Goal: Register for event/course

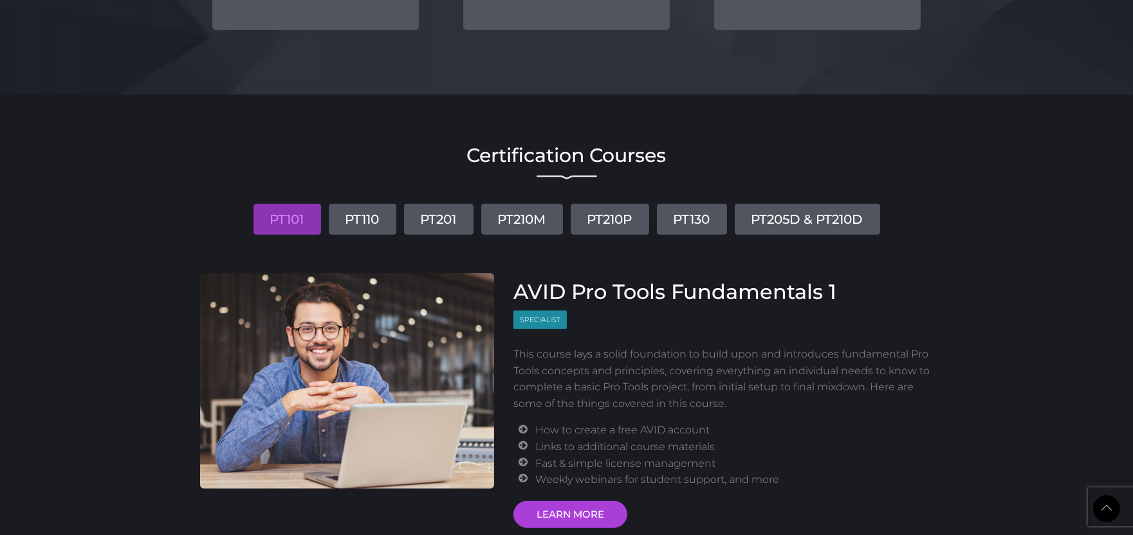
scroll to position [1358, 0]
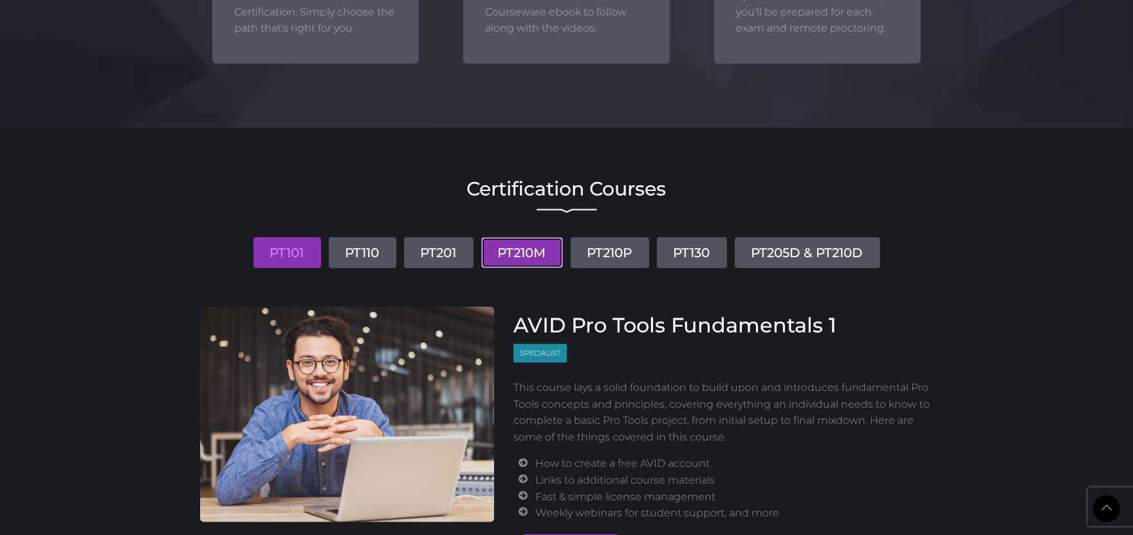
click at [526, 256] on link "PT210M" at bounding box center [522, 252] width 82 height 31
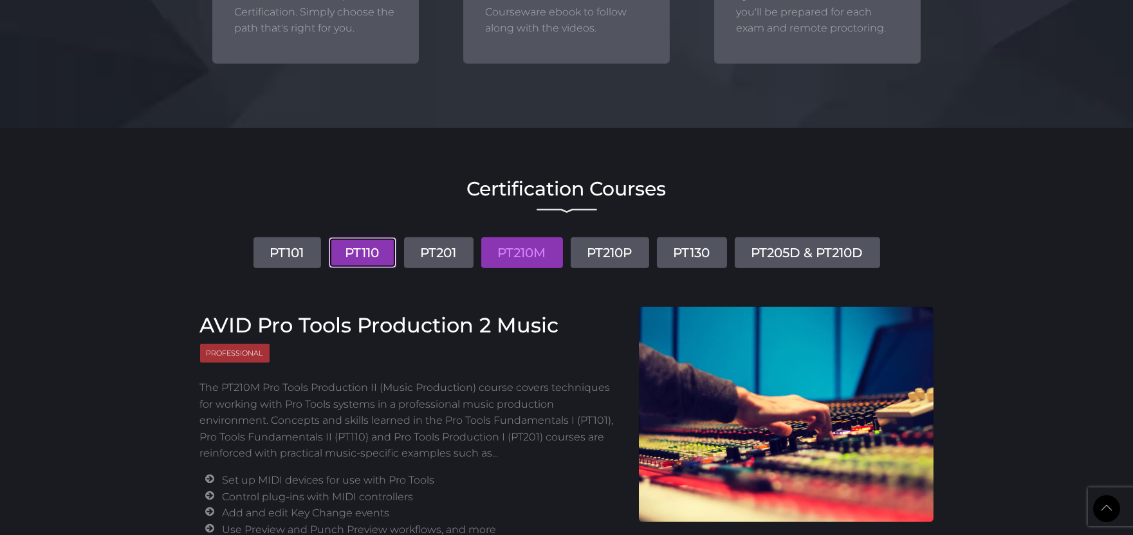
click at [360, 257] on link "PT110" at bounding box center [363, 252] width 68 height 31
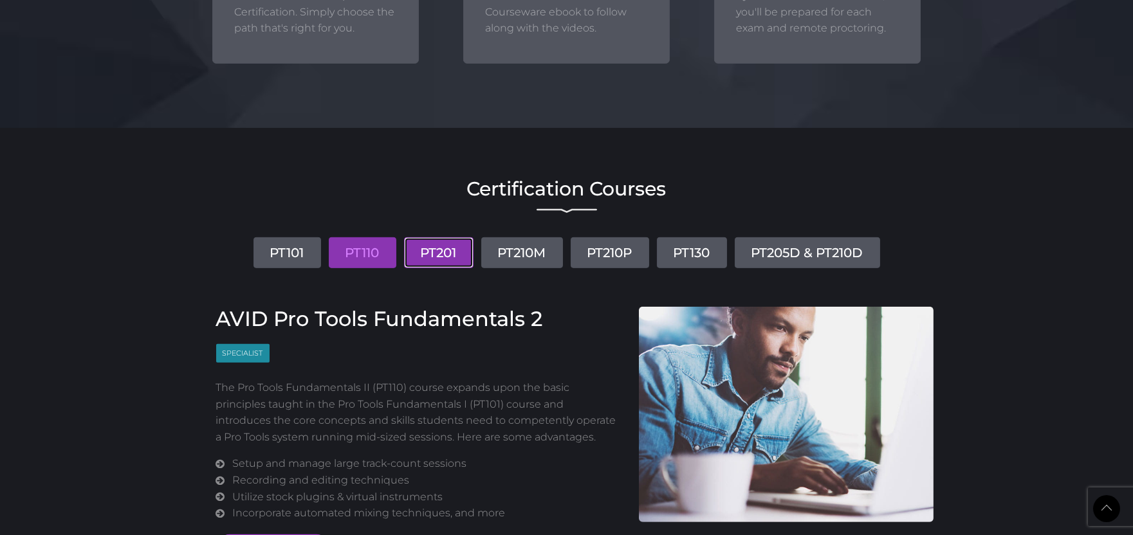
click at [442, 251] on link "PT201" at bounding box center [438, 252] width 69 height 31
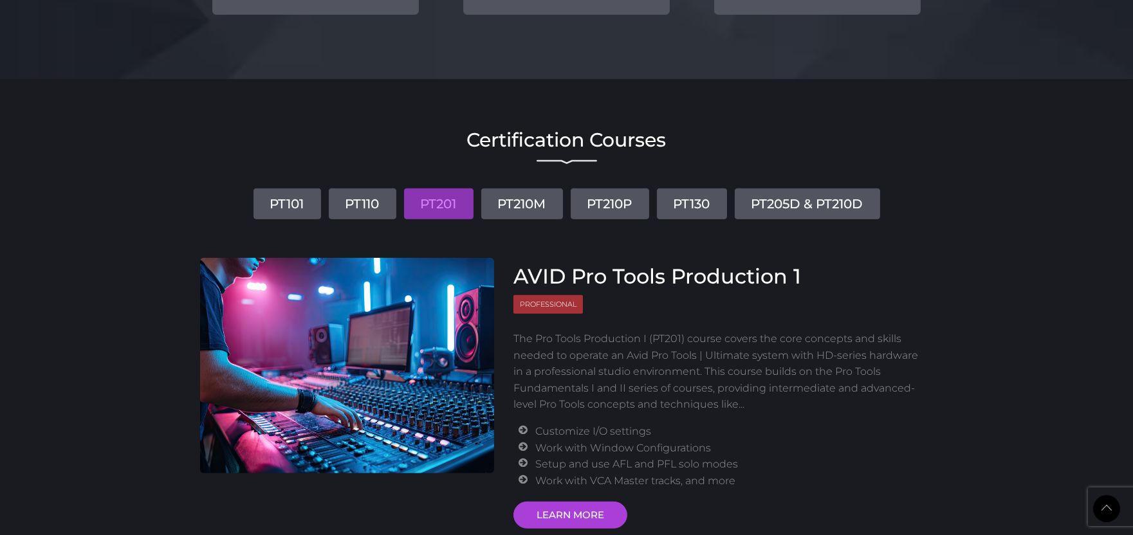
scroll to position [1429, 0]
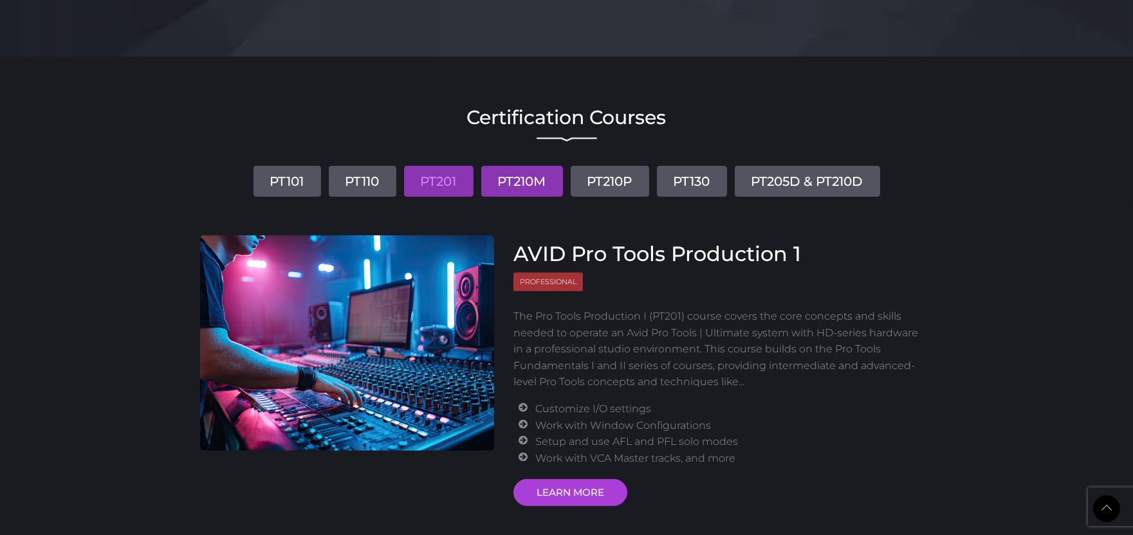
click at [511, 193] on link "PT210M" at bounding box center [522, 181] width 82 height 31
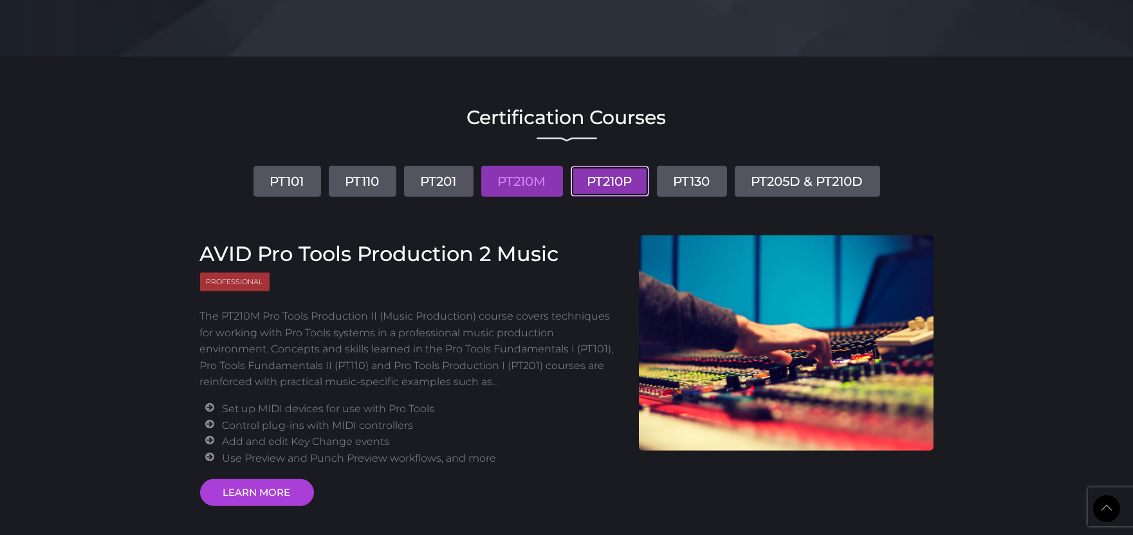
click at [617, 192] on link "PT210P" at bounding box center [609, 181] width 78 height 31
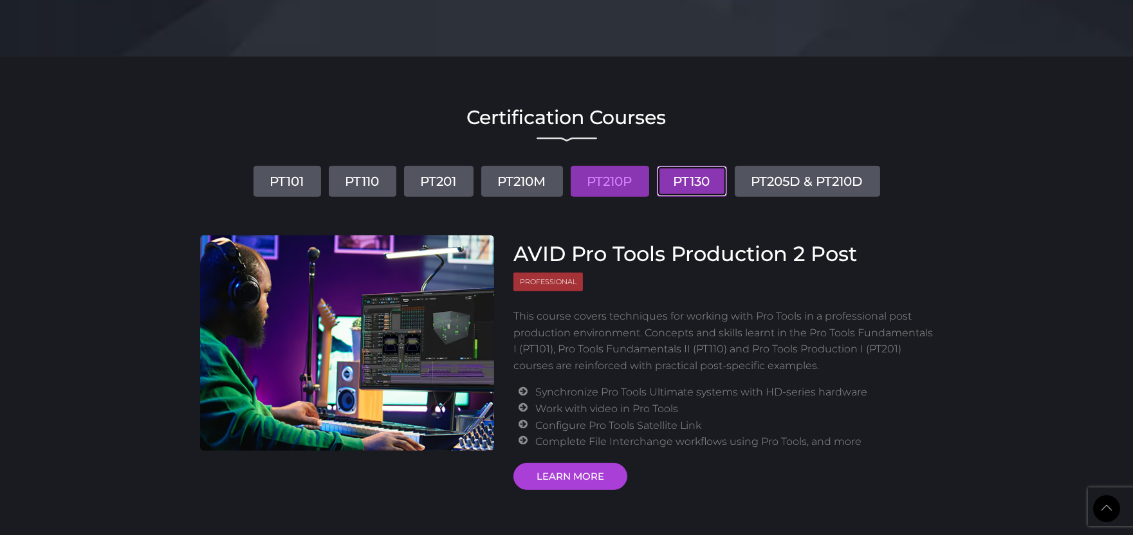
click at [684, 183] on link "PT130" at bounding box center [692, 181] width 70 height 31
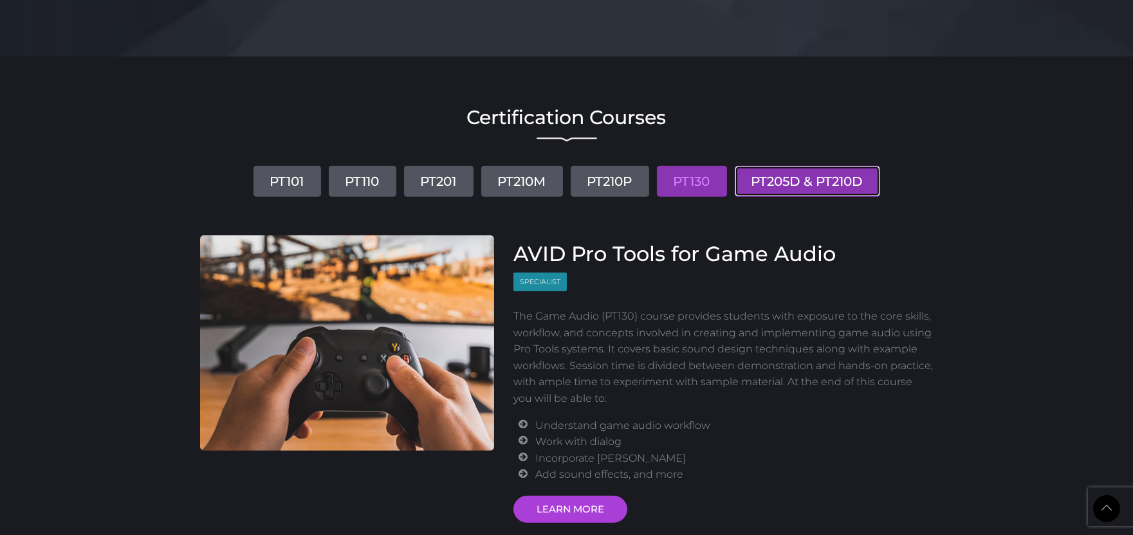
click at [782, 179] on link "PT205D & PT210D" at bounding box center [806, 181] width 145 height 31
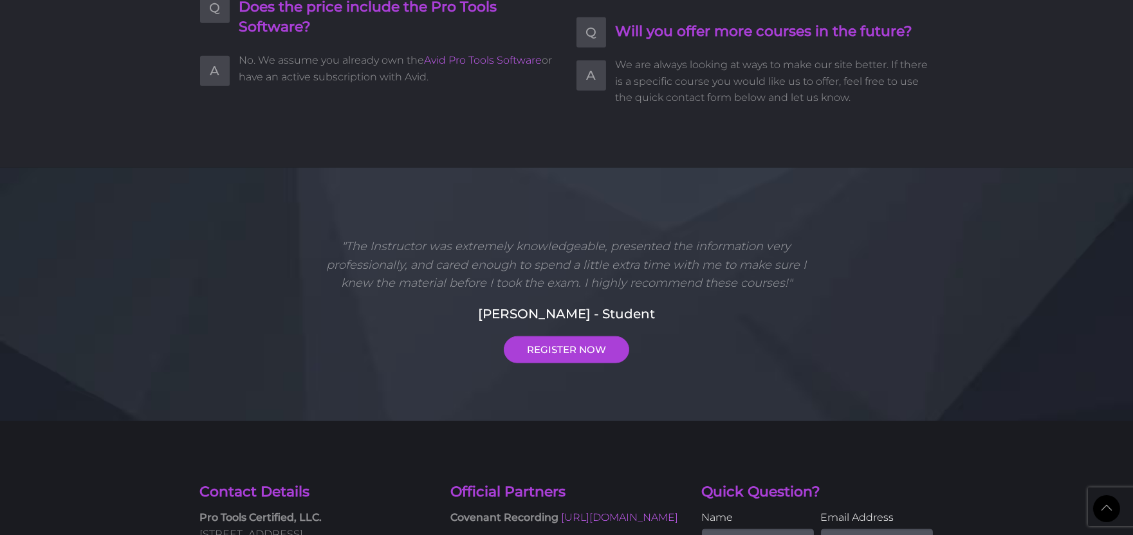
scroll to position [3137, 0]
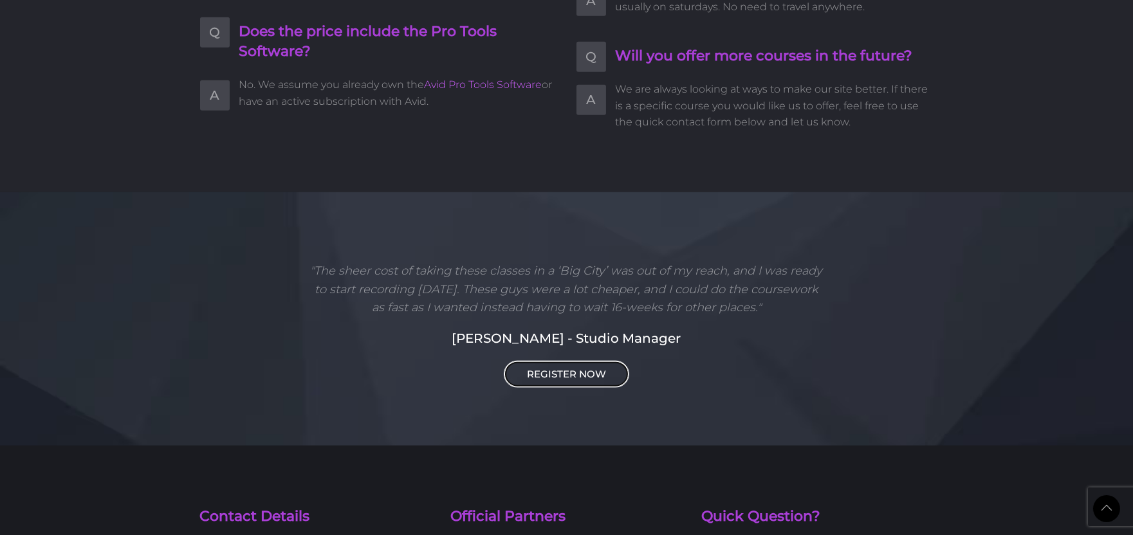
click at [556, 361] on link "REGISTER NOW" at bounding box center [566, 374] width 125 height 27
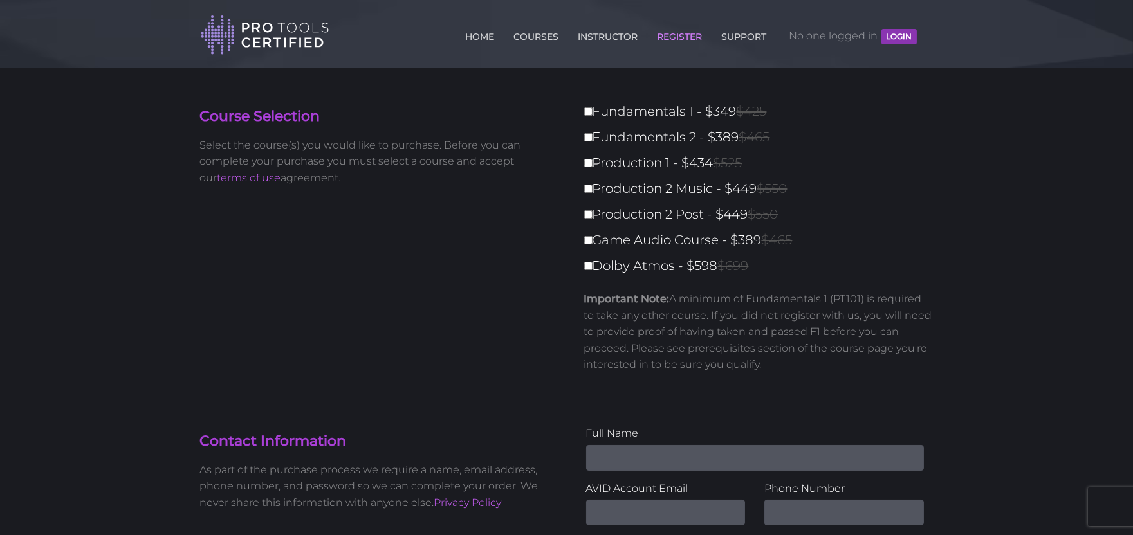
click at [587, 103] on label "Fundamentals 1 - $349 $425" at bounding box center [762, 111] width 357 height 23
click at [587, 107] on input "Fundamentals 1 - $349 $425" at bounding box center [588, 111] width 8 height 8
checkbox input "true"
type input "349"
click at [587, 134] on input "Fundamentals 2 - $389 $465" at bounding box center [588, 137] width 8 height 8
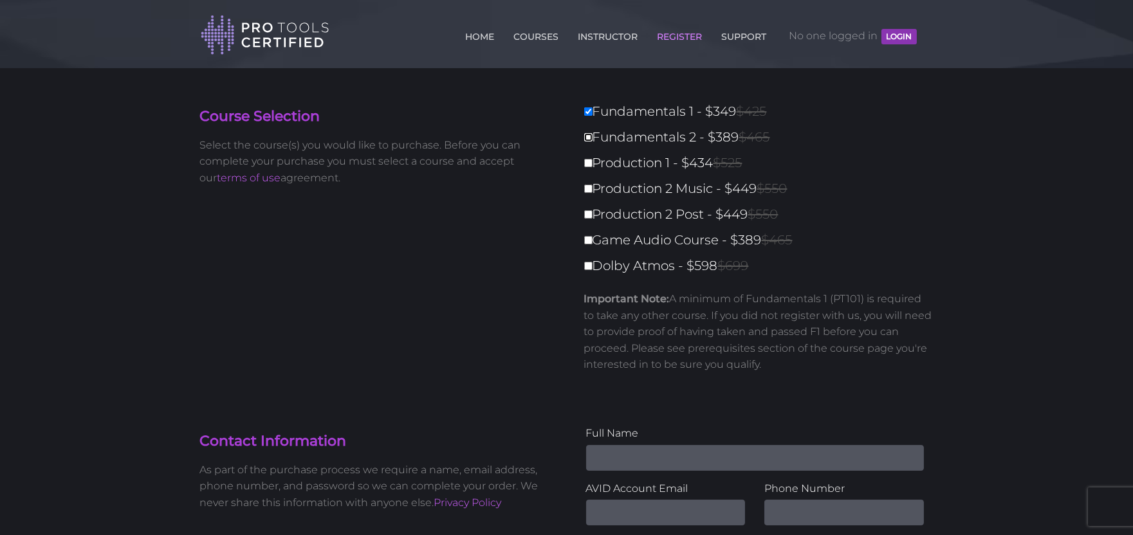
checkbox input "true"
type input "738"
click at [588, 155] on label "Production 1 - $434 $525" at bounding box center [762, 163] width 357 height 23
click at [588, 159] on input "Production 1 - $434 $525" at bounding box center [588, 163] width 8 height 8
checkbox input "true"
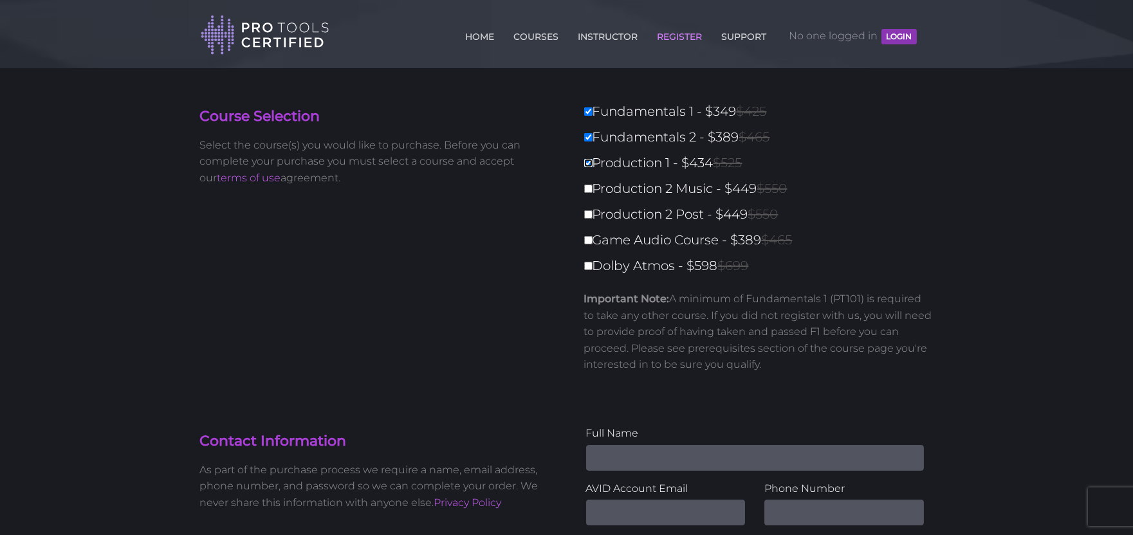
type input "1172"
click at [588, 163] on input "Production 1 - $434 $525" at bounding box center [588, 163] width 8 height 8
checkbox input "false"
type input "738"
click at [589, 135] on input "Fundamentals 2 - $389 $465" at bounding box center [588, 137] width 8 height 8
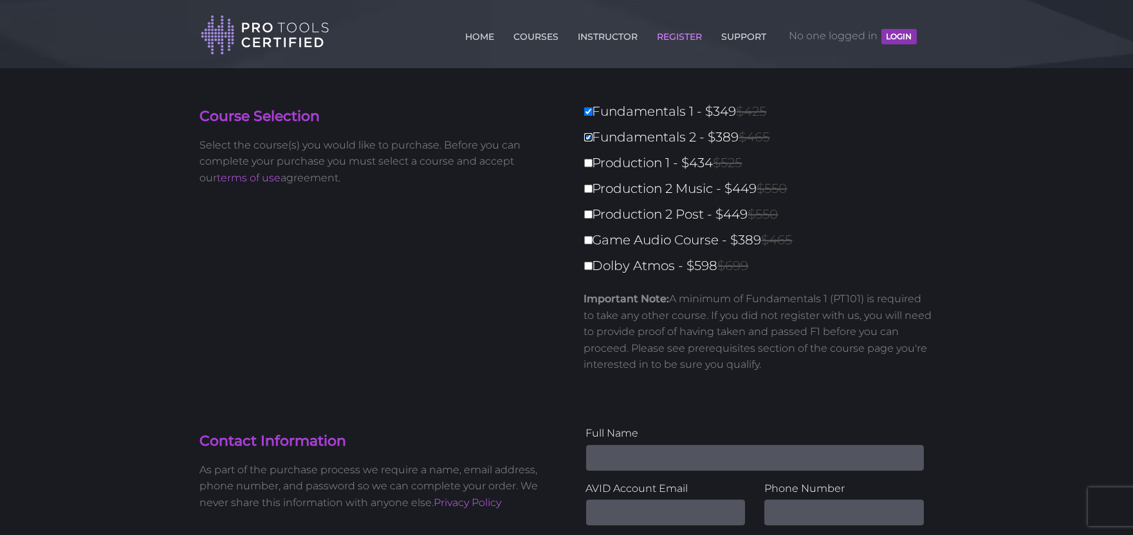
checkbox input "false"
type input "349"
